Goal: Information Seeking & Learning: Learn about a topic

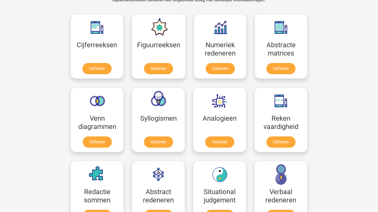
scroll to position [241, 0]
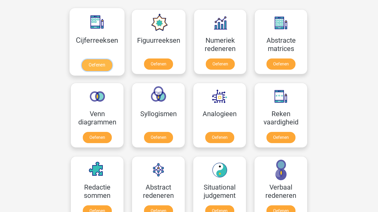
click at [97, 65] on link "Oefenen" at bounding box center [97, 65] width 30 height 12
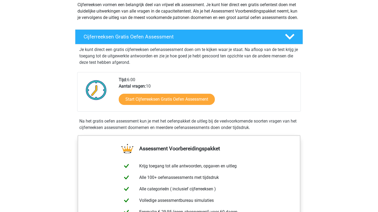
scroll to position [64, 0]
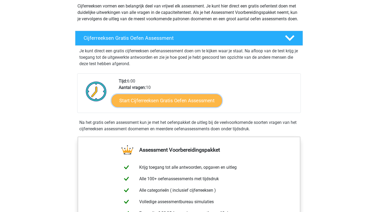
click at [156, 107] on link "Start Cijferreeksen Gratis Oefen Assessment" at bounding box center [167, 100] width 111 height 13
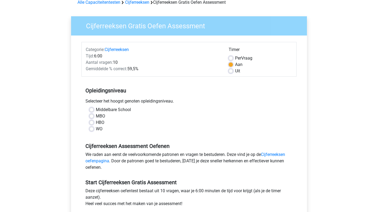
scroll to position [29, 0]
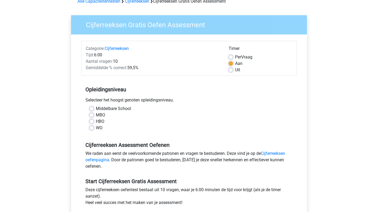
click at [96, 128] on label "WO" at bounding box center [99, 127] width 7 height 6
click at [92, 128] on input "WO" at bounding box center [92, 126] width 4 height 5
radio input "true"
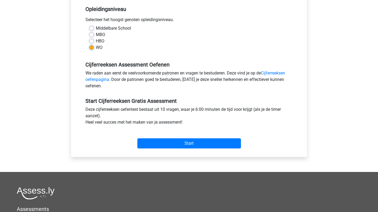
scroll to position [115, 0]
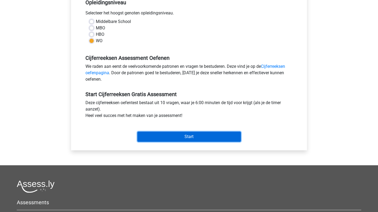
click at [156, 141] on input "Start" at bounding box center [190, 136] width 104 height 10
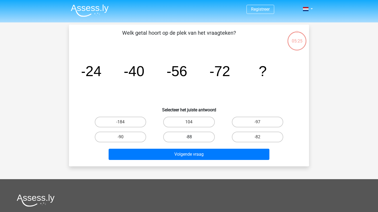
click at [198, 138] on label "-88" at bounding box center [188, 136] width 51 height 11
click at [193, 138] on input "-88" at bounding box center [190, 138] width 3 height 3
radio input "true"
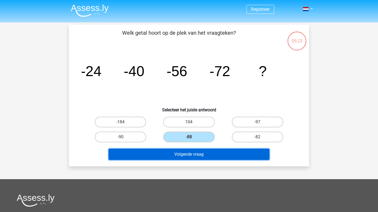
click at [205, 155] on button "Volgende vraag" at bounding box center [189, 153] width 161 height 11
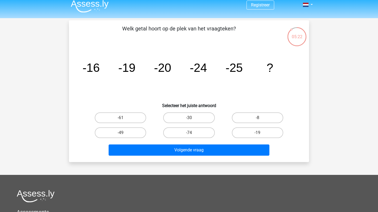
scroll to position [2, 0]
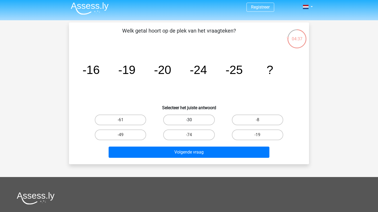
click at [201, 116] on label "-30" at bounding box center [188, 119] width 51 height 11
click at [193, 120] on input "-30" at bounding box center [190, 121] width 3 height 3
radio input "true"
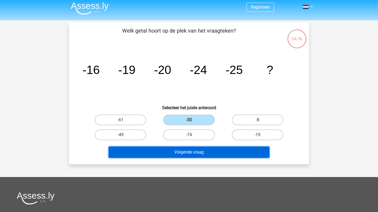
click at [199, 152] on button "Volgende vraag" at bounding box center [189, 151] width 161 height 11
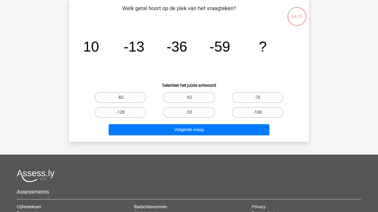
scroll to position [0, 0]
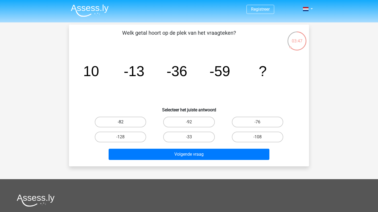
click at [129, 119] on label "-82" at bounding box center [120, 121] width 51 height 11
click at [124, 122] on input "-82" at bounding box center [122, 123] width 3 height 3
radio input "true"
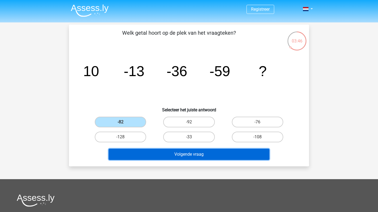
click at [150, 153] on button "Volgende vraag" at bounding box center [189, 153] width 161 height 11
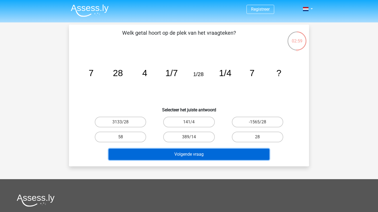
click at [190, 156] on button "Volgende vraag" at bounding box center [189, 153] width 161 height 11
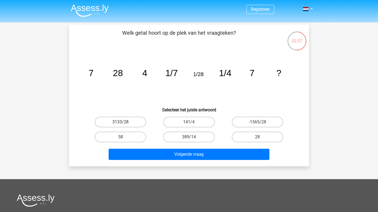
click at [131, 123] on label "3133/28" at bounding box center [120, 121] width 51 height 11
click at [124, 123] on input "3133/28" at bounding box center [122, 123] width 3 height 3
radio input "true"
click at [148, 98] on icon "image/svg+xml 7 28 4 1/7 1/28 1/4 7 ?" at bounding box center [189, 76] width 215 height 54
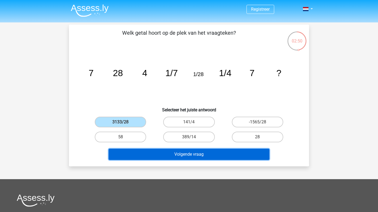
click at [180, 151] on button "Volgende vraag" at bounding box center [189, 153] width 161 height 11
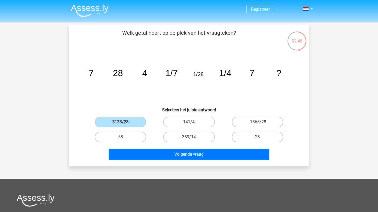
click at [123, 124] on input "3133/28" at bounding box center [122, 123] width 3 height 3
click at [132, 125] on label "3133/28" at bounding box center [120, 121] width 51 height 11
click at [124, 125] on input "3133/28" at bounding box center [122, 123] width 3 height 3
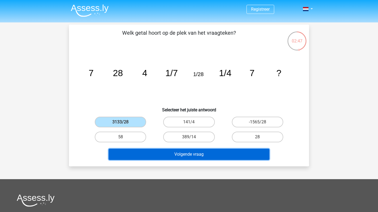
click at [150, 153] on button "Volgende vraag" at bounding box center [189, 153] width 161 height 11
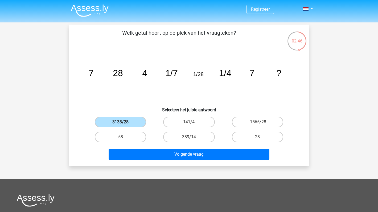
click at [136, 123] on label "3133/28" at bounding box center [120, 121] width 51 height 11
click at [124, 123] on input "3133/28" at bounding box center [122, 123] width 3 height 3
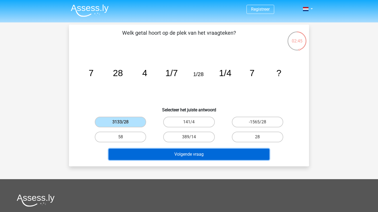
click at [157, 153] on button "Volgende vraag" at bounding box center [189, 153] width 161 height 11
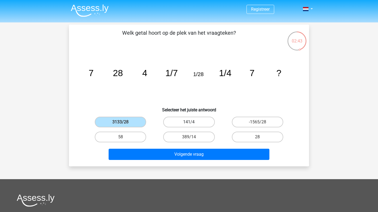
click at [183, 125] on label "141/4" at bounding box center [188, 121] width 51 height 11
click at [189, 125] on input "141/4" at bounding box center [190, 123] width 3 height 3
radio input "true"
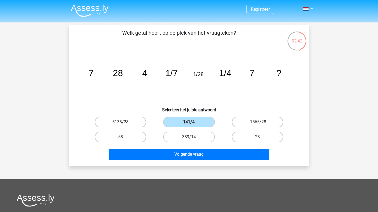
click at [131, 120] on label "3133/28" at bounding box center [120, 121] width 51 height 11
click at [124, 122] on input "3133/28" at bounding box center [122, 123] width 3 height 3
radio input "true"
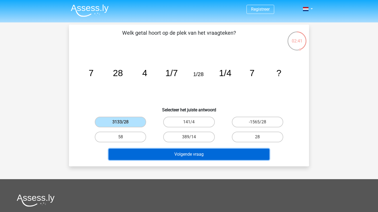
click at [158, 157] on button "Volgende vraag" at bounding box center [189, 153] width 161 height 11
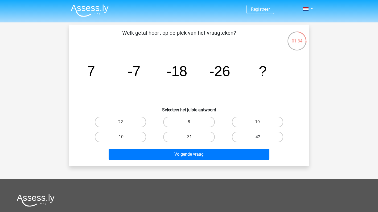
click at [245, 133] on label "-42" at bounding box center [257, 136] width 51 height 11
click at [258, 137] on input "-42" at bounding box center [259, 138] width 3 height 3
radio input "true"
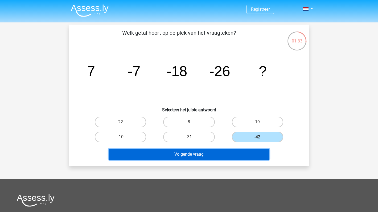
click at [222, 150] on button "Volgende vraag" at bounding box center [189, 153] width 161 height 11
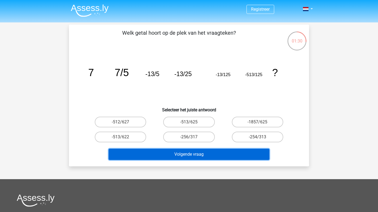
click at [177, 158] on button "Volgende vraag" at bounding box center [189, 153] width 161 height 11
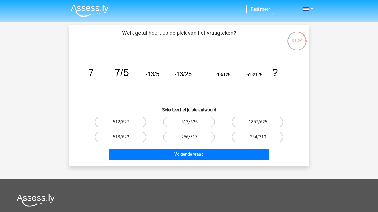
click at [184, 135] on label "-256/317" at bounding box center [188, 136] width 51 height 11
click at [189, 137] on input "-256/317" at bounding box center [190, 138] width 3 height 3
radio input "true"
click at [178, 162] on div "Welk getal hoort op de plek van het vraagteken? image/svg+xml 7 7/5 -13/5 -13/2…" at bounding box center [189, 96] width 240 height 142
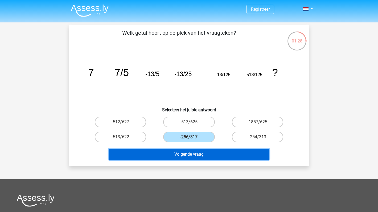
click at [185, 158] on button "Volgende vraag" at bounding box center [189, 153] width 161 height 11
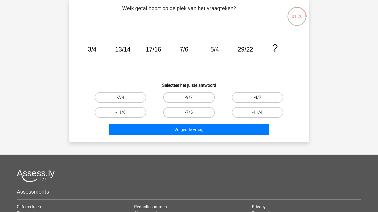
scroll to position [10, 0]
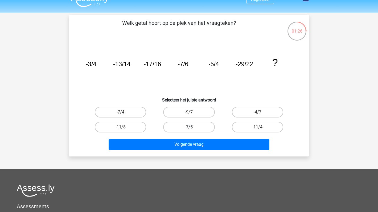
click at [186, 129] on label "-7/5" at bounding box center [188, 127] width 51 height 11
click at [189, 129] on input "-7/5" at bounding box center [190, 128] width 3 height 3
radio input "true"
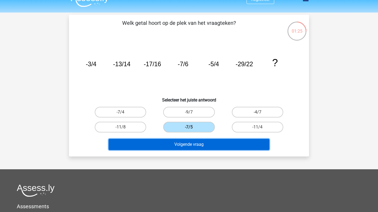
click at [186, 142] on button "Volgende vraag" at bounding box center [189, 144] width 161 height 11
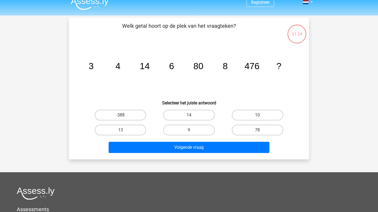
scroll to position [0, 0]
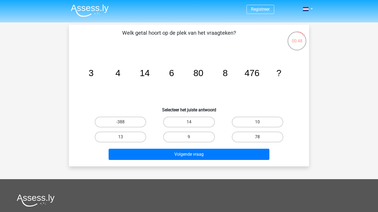
click at [237, 136] on label "78" at bounding box center [257, 136] width 51 height 11
click at [258, 137] on input "78" at bounding box center [259, 138] width 3 height 3
radio input "true"
click at [241, 136] on label "78" at bounding box center [257, 136] width 51 height 11
click at [258, 137] on input "78" at bounding box center [259, 138] width 3 height 3
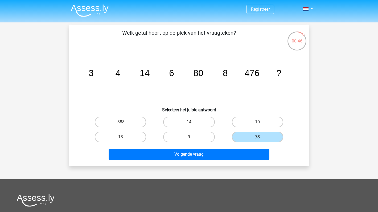
click at [239, 125] on label "10" at bounding box center [257, 121] width 51 height 11
click at [258, 125] on input "10" at bounding box center [259, 123] width 3 height 3
radio input "true"
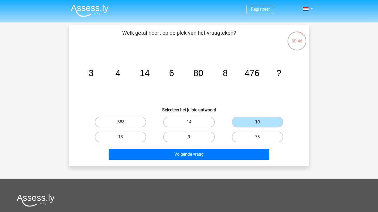
click at [211, 135] on label "9" at bounding box center [188, 136] width 51 height 11
click at [193, 137] on input "9" at bounding box center [190, 138] width 3 height 3
radio input "true"
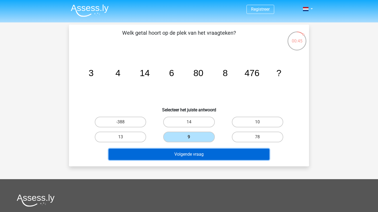
click at [203, 151] on button "Volgende vraag" at bounding box center [189, 153] width 161 height 11
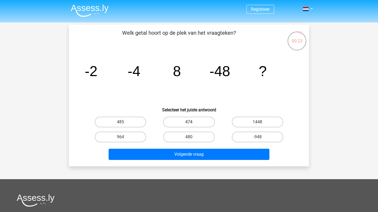
click at [195, 122] on label "474" at bounding box center [188, 121] width 51 height 11
click at [193, 122] on input "474" at bounding box center [190, 123] width 3 height 3
radio input "true"
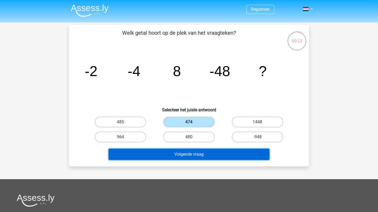
click at [195, 158] on button "Volgende vraag" at bounding box center [189, 153] width 161 height 11
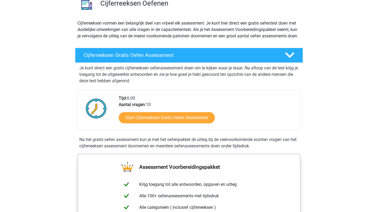
scroll to position [14, 0]
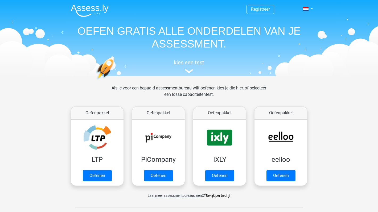
scroll to position [241, 0]
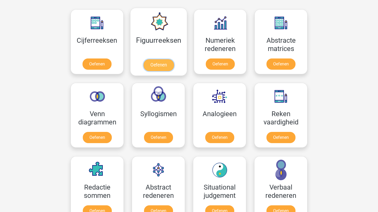
click at [166, 63] on link "Oefenen" at bounding box center [158, 65] width 30 height 12
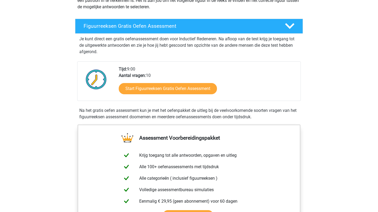
scroll to position [75, 0]
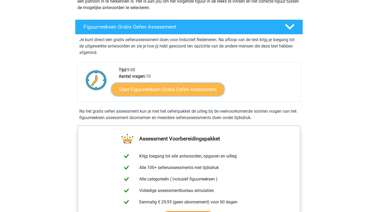
click at [156, 88] on link "Start Figuurreeksen Gratis Oefen Assessment" at bounding box center [168, 89] width 113 height 13
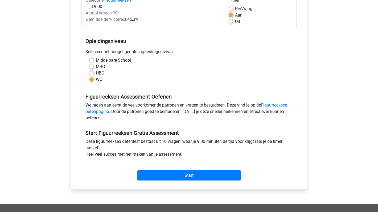
scroll to position [77, 0]
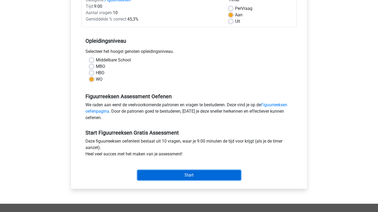
click at [164, 174] on input "Start" at bounding box center [190, 175] width 104 height 10
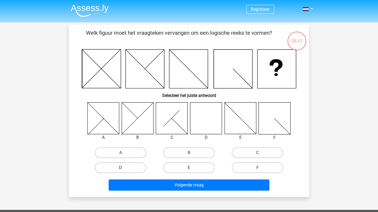
click at [134, 167] on label "D" at bounding box center [120, 167] width 51 height 11
click at [124, 167] on input "D" at bounding box center [122, 168] width 3 height 3
radio input "true"
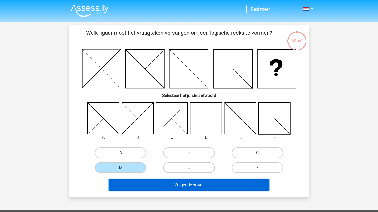
click at [188, 185] on button "Volgende vraag" at bounding box center [189, 184] width 161 height 11
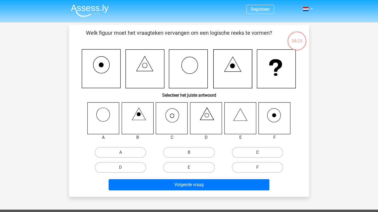
click at [243, 150] on label "C" at bounding box center [257, 152] width 51 height 11
click at [258, 152] on input "C" at bounding box center [259, 153] width 3 height 3
radio input "true"
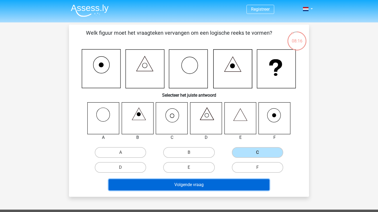
click at [194, 184] on button "Volgende vraag" at bounding box center [189, 184] width 161 height 11
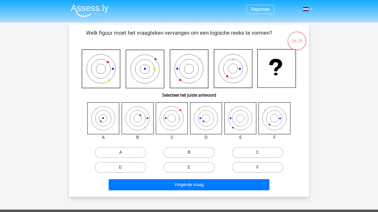
click at [192, 170] on input "E" at bounding box center [190, 168] width 3 height 3
radio input "true"
click at [192, 167] on label "E" at bounding box center [188, 167] width 51 height 11
click at [192, 167] on input "E" at bounding box center [190, 168] width 3 height 3
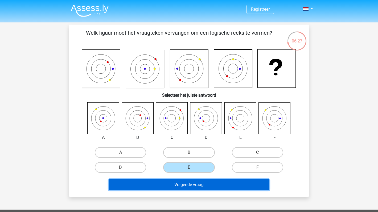
click at [193, 186] on button "Volgende vraag" at bounding box center [189, 184] width 161 height 11
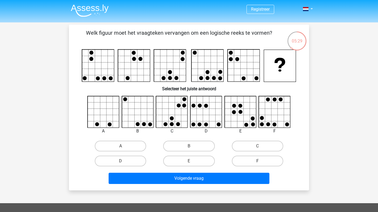
click at [242, 156] on label "F" at bounding box center [257, 160] width 51 height 11
click at [258, 161] on input "F" at bounding box center [259, 162] width 3 height 3
radio input "true"
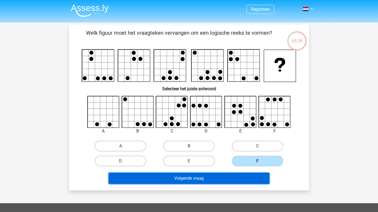
click at [217, 178] on button "Volgende vraag" at bounding box center [189, 177] width 161 height 11
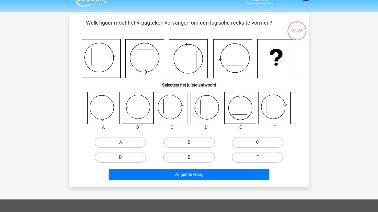
scroll to position [4, 0]
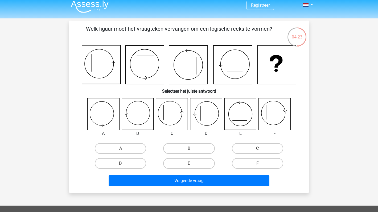
click at [255, 162] on label "F" at bounding box center [257, 163] width 51 height 11
click at [258, 163] on input "F" at bounding box center [259, 164] width 3 height 3
radio input "true"
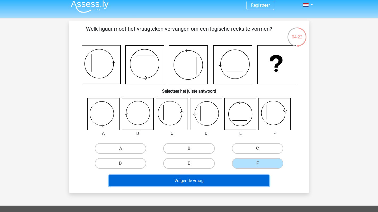
click at [216, 182] on button "Volgende vraag" at bounding box center [189, 180] width 161 height 11
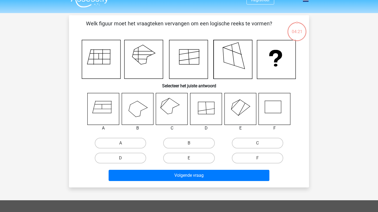
scroll to position [4, 0]
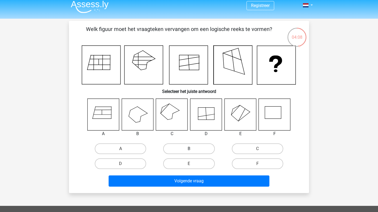
click at [206, 147] on label "B" at bounding box center [188, 148] width 51 height 11
click at [193, 148] on input "B" at bounding box center [190, 149] width 3 height 3
radio input "true"
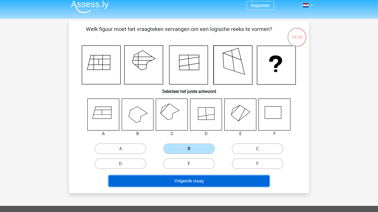
click at [205, 176] on button "Volgende vraag" at bounding box center [189, 180] width 161 height 11
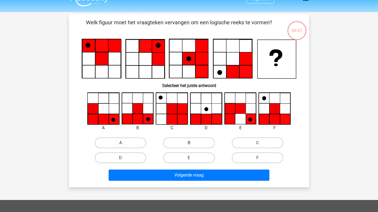
scroll to position [1, 0]
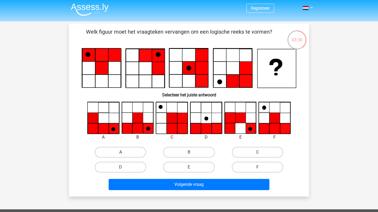
click at [121, 147] on label "A" at bounding box center [120, 152] width 51 height 11
click at [121, 152] on input "A" at bounding box center [122, 153] width 3 height 3
radio input "true"
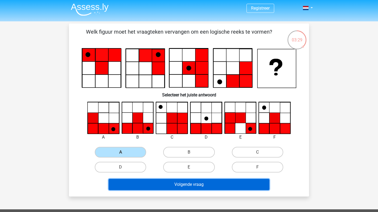
click at [159, 182] on button "Volgende vraag" at bounding box center [189, 184] width 161 height 11
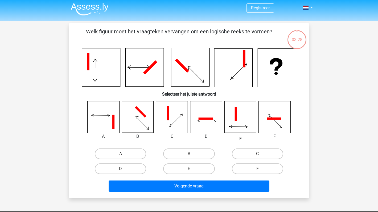
scroll to position [0, 0]
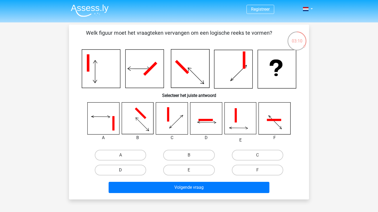
click at [136, 169] on label "D" at bounding box center [120, 169] width 51 height 11
click at [124, 170] on input "D" at bounding box center [122, 171] width 3 height 3
radio input "true"
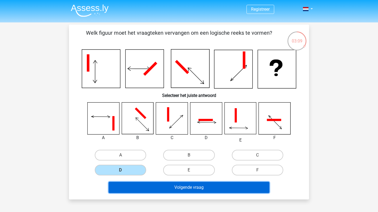
click at [149, 188] on button "Volgende vraag" at bounding box center [189, 187] width 161 height 11
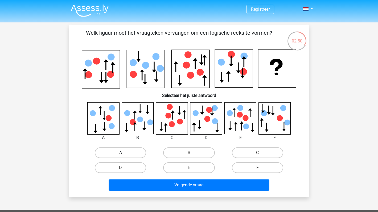
click at [128, 156] on label "A" at bounding box center [120, 152] width 51 height 11
click at [124, 156] on input "A" at bounding box center [122, 153] width 3 height 3
radio input "true"
click at [134, 174] on div "D" at bounding box center [120, 167] width 68 height 15
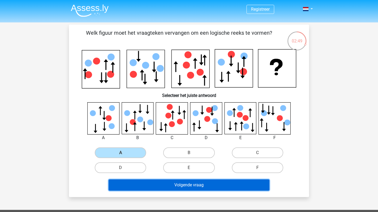
click at [137, 182] on button "Volgende vraag" at bounding box center [189, 184] width 161 height 11
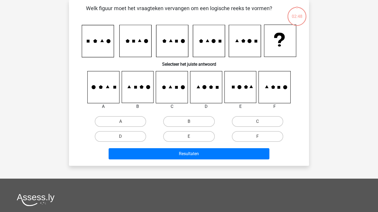
scroll to position [2, 0]
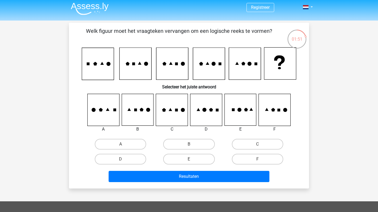
click at [205, 115] on icon at bounding box center [207, 110] width 32 height 32
click at [117, 156] on label "D" at bounding box center [120, 159] width 51 height 11
click at [121, 159] on input "D" at bounding box center [122, 160] width 3 height 3
radio input "true"
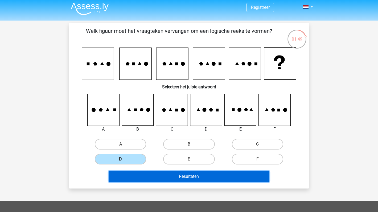
click at [144, 175] on button "Resultaten" at bounding box center [189, 176] width 161 height 11
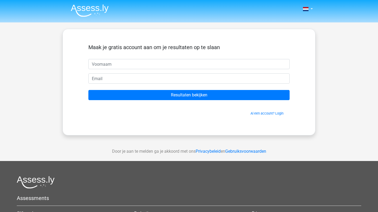
click at [88, 12] on img at bounding box center [90, 10] width 38 height 13
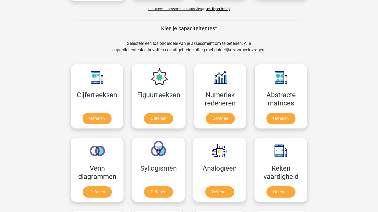
scroll to position [188, 0]
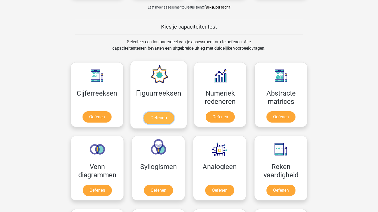
click at [159, 119] on link "Oefenen" at bounding box center [158, 118] width 30 height 12
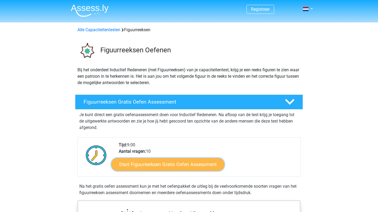
click at [164, 165] on link "Start Figuurreeksen Gratis Oefen Assessment" at bounding box center [168, 164] width 113 height 13
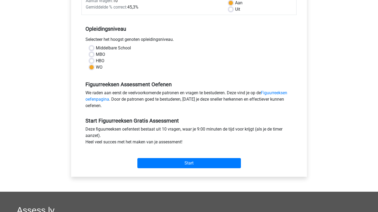
scroll to position [90, 0]
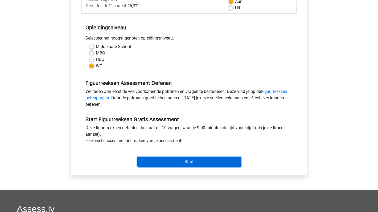
click at [164, 165] on input "Start" at bounding box center [190, 161] width 104 height 10
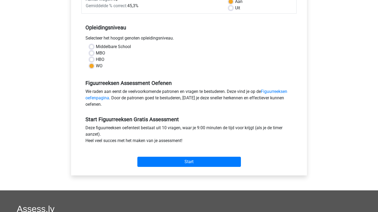
scroll to position [0, 0]
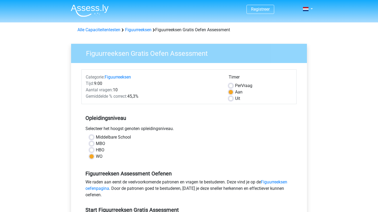
click at [78, 9] on img at bounding box center [90, 10] width 38 height 13
